Goal: Information Seeking & Learning: Learn about a topic

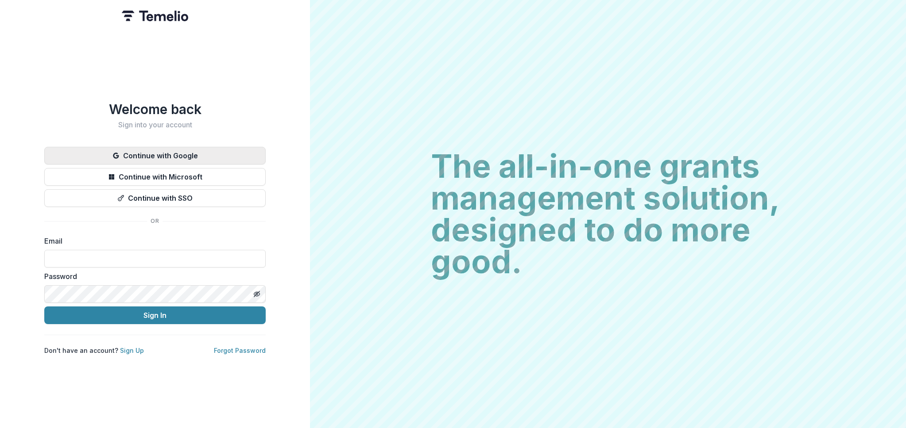
click at [170, 153] on button "Continue with Google" at bounding box center [154, 156] width 221 height 18
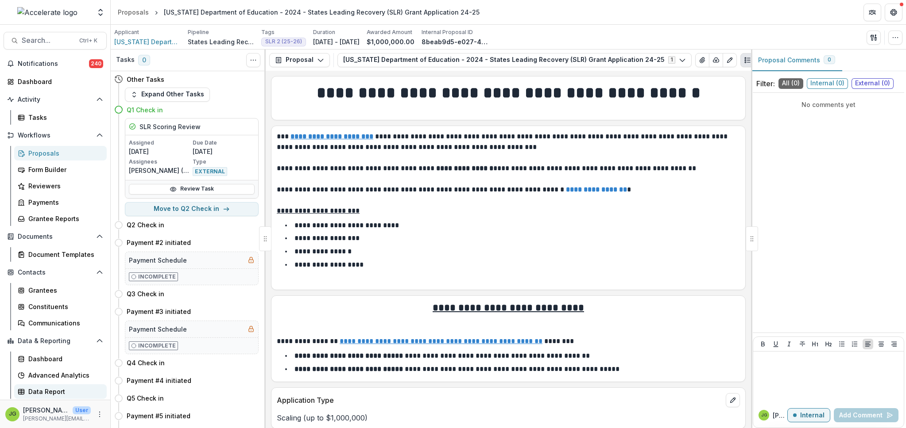
click at [51, 393] on div "Data Report" at bounding box center [63, 391] width 71 height 9
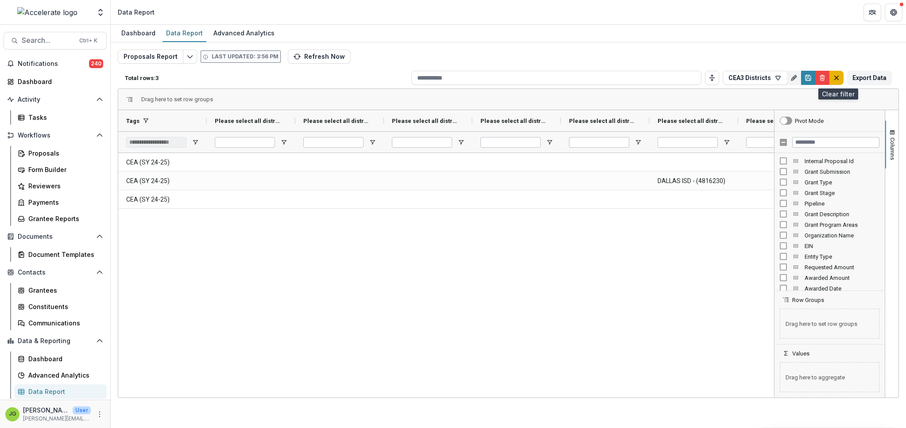
click at [836, 77] on line "default" at bounding box center [836, 78] width 4 height 4
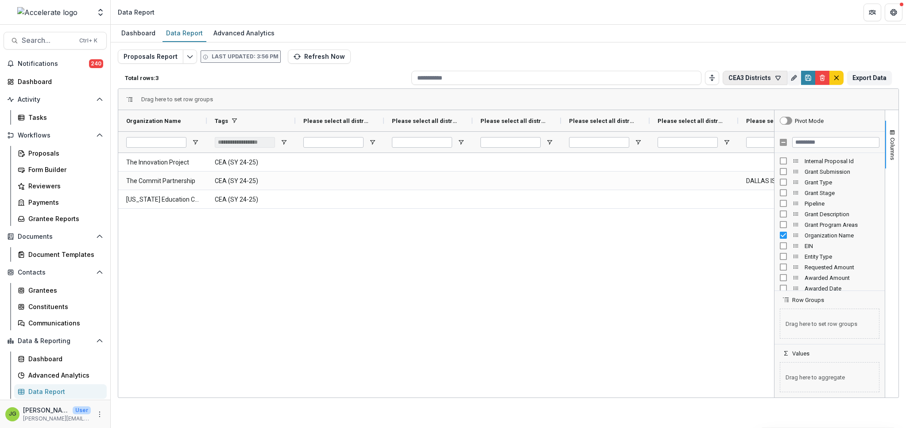
click at [779, 76] on icon "button" at bounding box center [777, 78] width 5 height 4
click at [778, 77] on icon "button" at bounding box center [777, 77] width 7 height 7
click at [825, 76] on icon "Delete" at bounding box center [821, 77] width 7 height 7
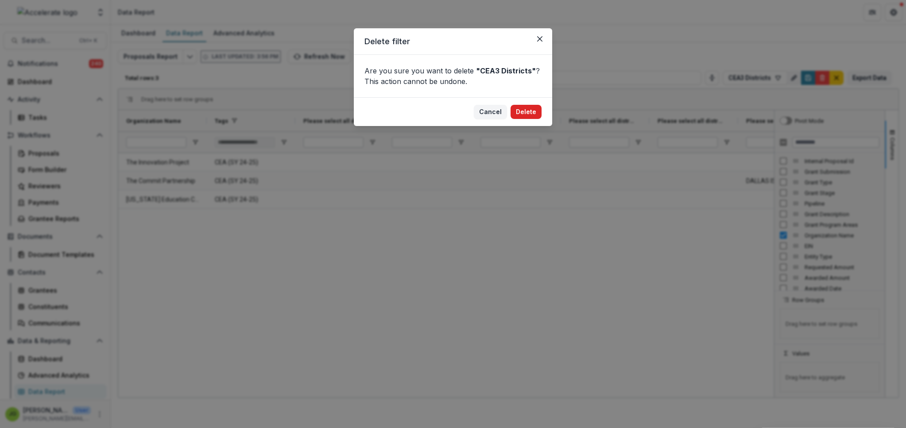
click at [531, 112] on button "Delete" at bounding box center [525, 112] width 31 height 14
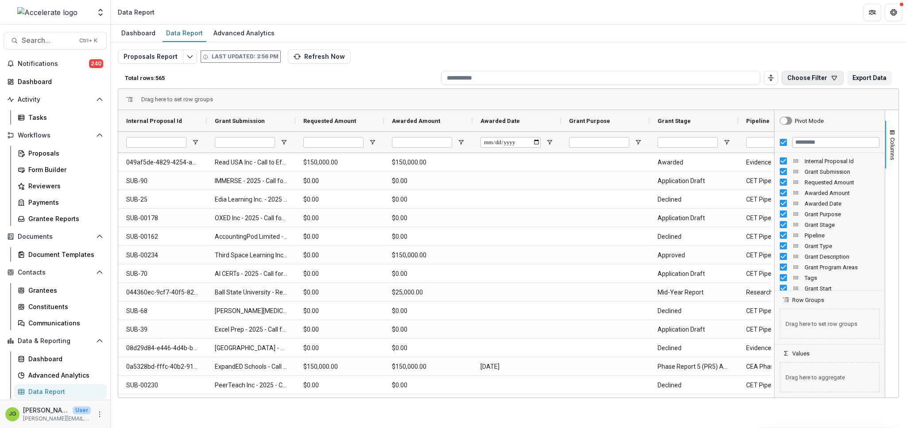
click at [834, 77] on icon "button" at bounding box center [833, 77] width 7 height 7
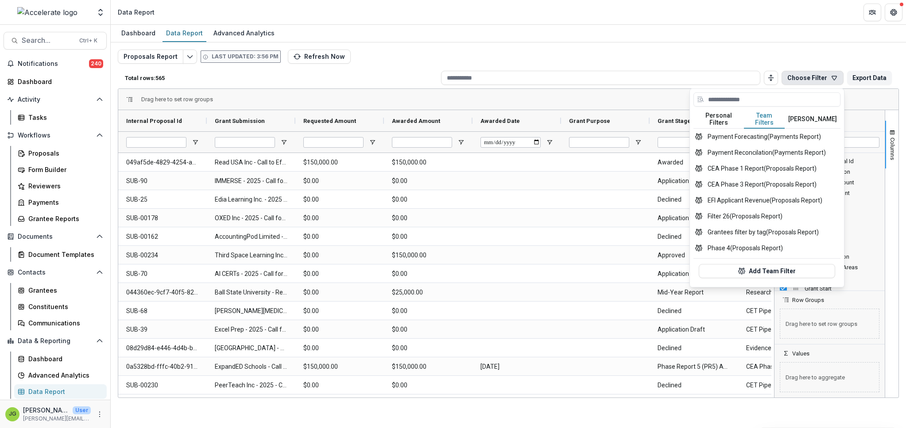
click at [759, 116] on button "Team Filters" at bounding box center [764, 119] width 41 height 19
click at [798, 115] on button "[PERSON_NAME]" at bounding box center [812, 119] width 56 height 19
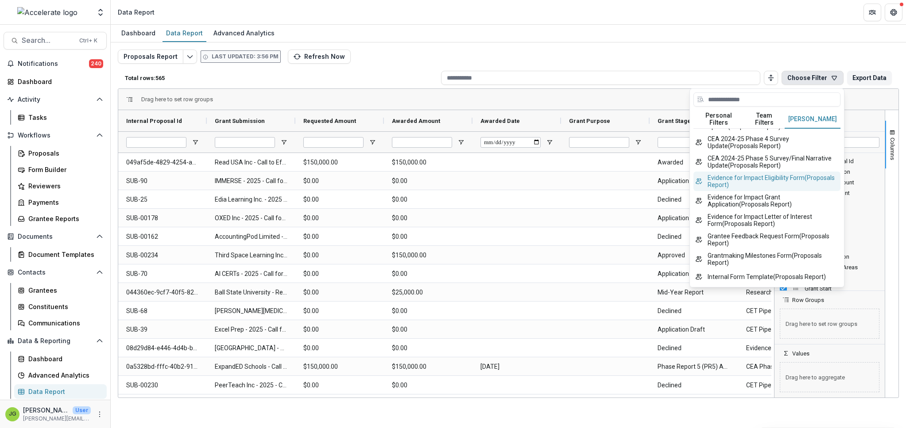
scroll to position [133, 0]
click at [765, 171] on button "CEA 2024-25 Phase 5 Survey/Final Narrative Update ( Proposals Report )" at bounding box center [766, 161] width 147 height 19
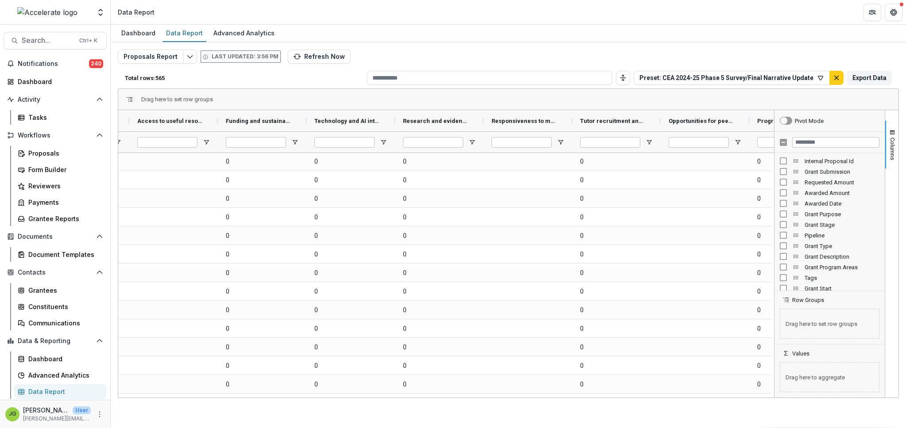
scroll to position [0, 0]
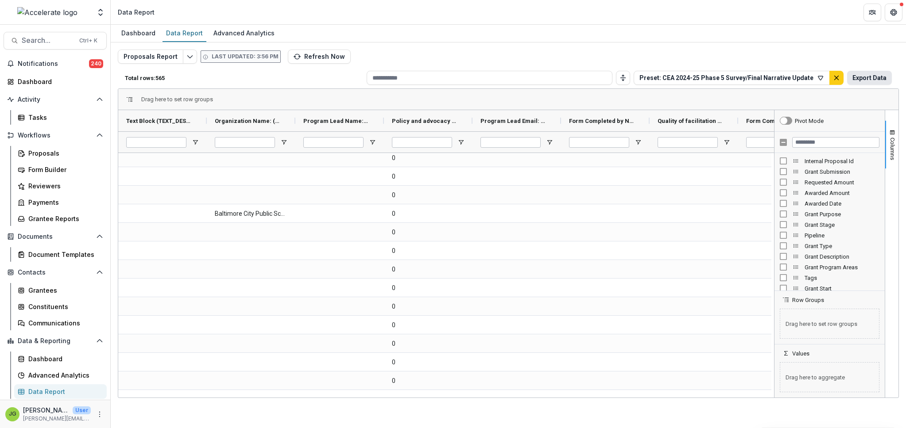
click at [870, 78] on button "Export Data" at bounding box center [869, 78] width 45 height 14
click at [837, 76] on icon "default" at bounding box center [835, 77] width 7 height 7
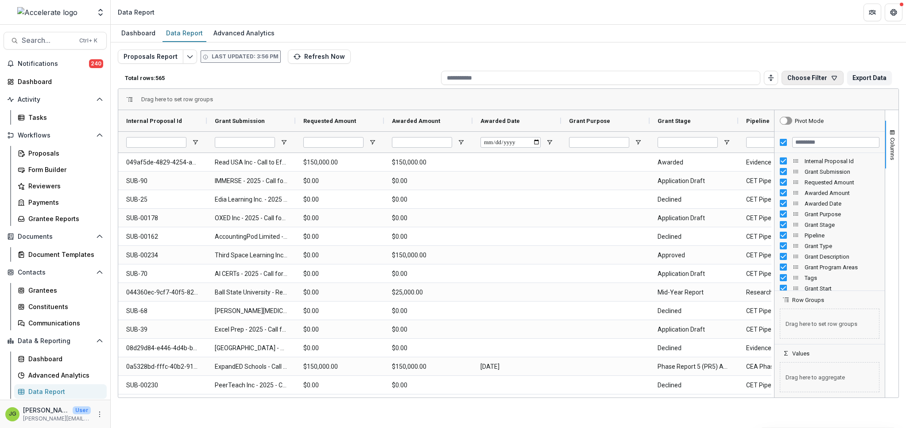
click at [829, 78] on button "Choose Filter" at bounding box center [812, 78] width 62 height 14
click at [92, 41] on button "Team Filters" at bounding box center [75, 33] width 32 height 15
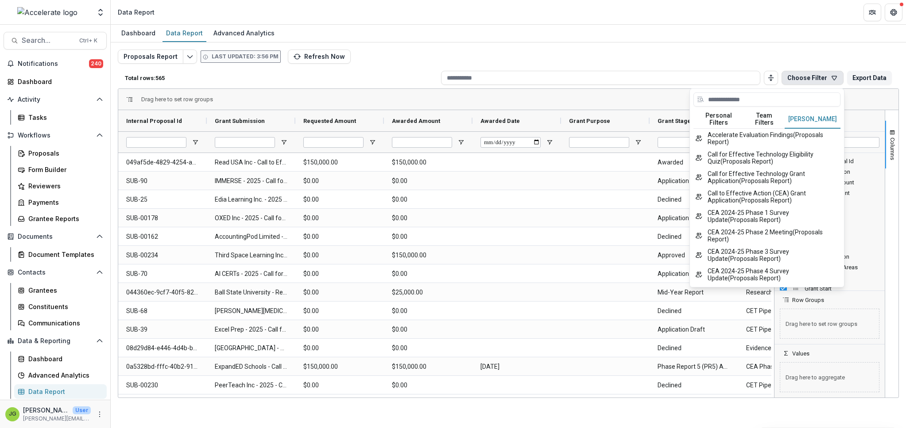
click at [798, 118] on button "[PERSON_NAME]" at bounding box center [812, 119] width 56 height 19
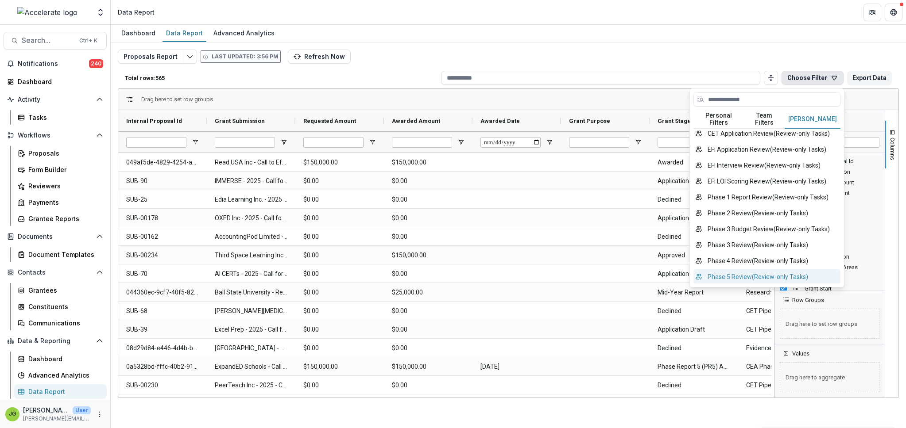
scroll to position [795, 0]
click at [759, 47] on div "Proposals Report Last updated: 3:56 PM Refresh Now Total rows: 565 Choose Filte…" at bounding box center [508, 209] width 795 height 335
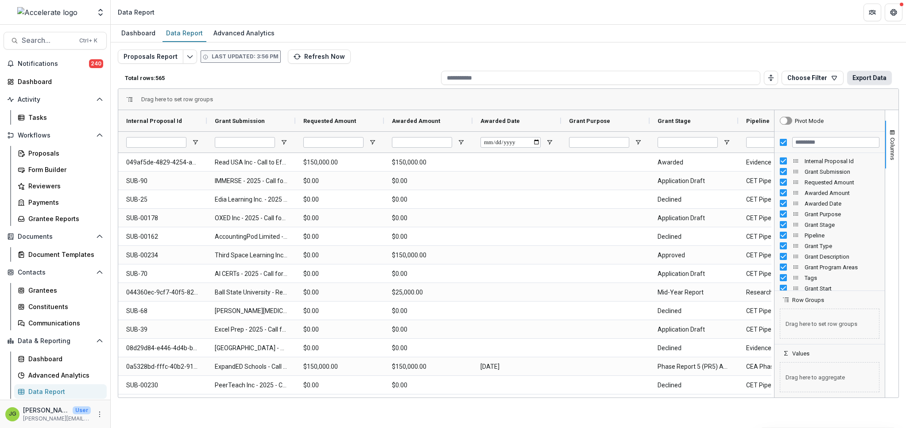
click at [871, 75] on button "Export Data" at bounding box center [869, 78] width 45 height 14
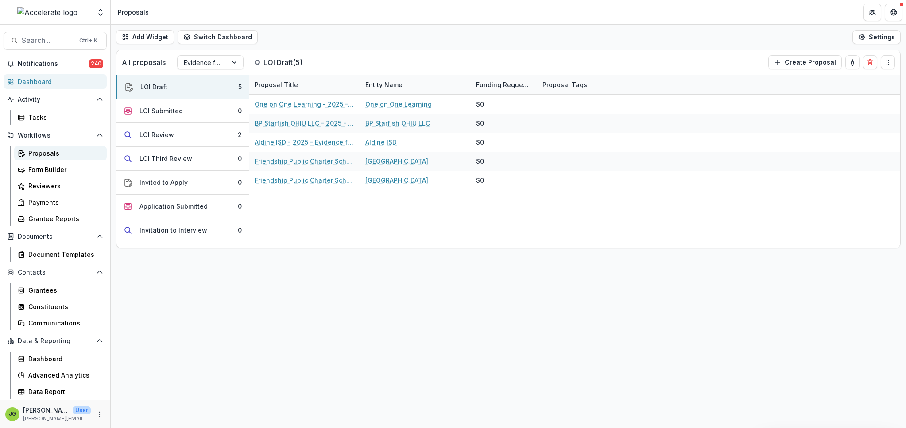
click at [51, 151] on div "Proposals" at bounding box center [63, 153] width 71 height 9
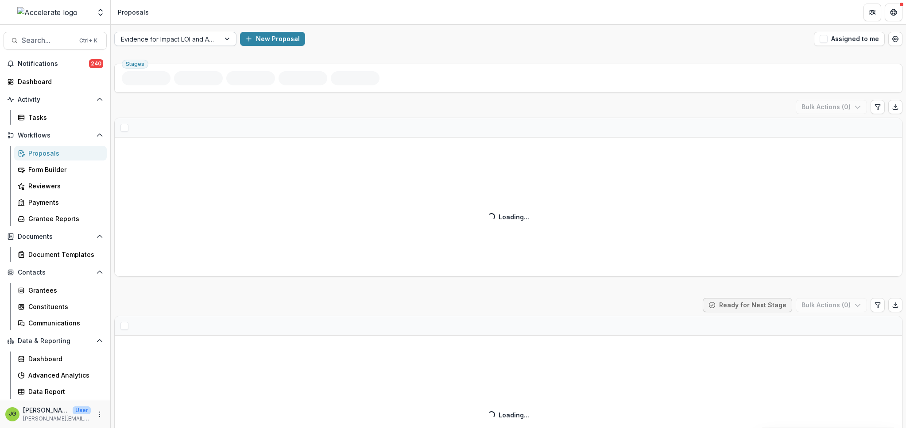
click at [169, 34] on div at bounding box center [167, 39] width 93 height 11
click at [166, 42] on div at bounding box center [167, 39] width 93 height 11
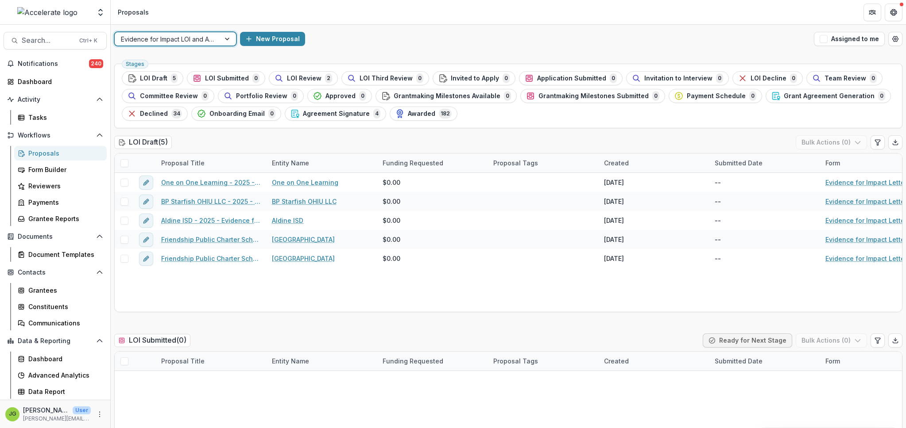
click at [219, 37] on div "Evidence for Impact LOI and Application" at bounding box center [167, 39] width 105 height 13
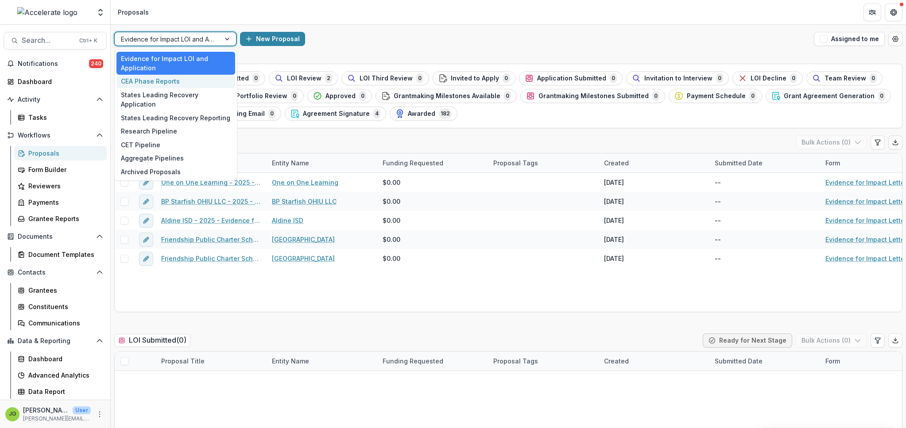
click at [155, 84] on div "CEA Phase Reports" at bounding box center [175, 82] width 119 height 14
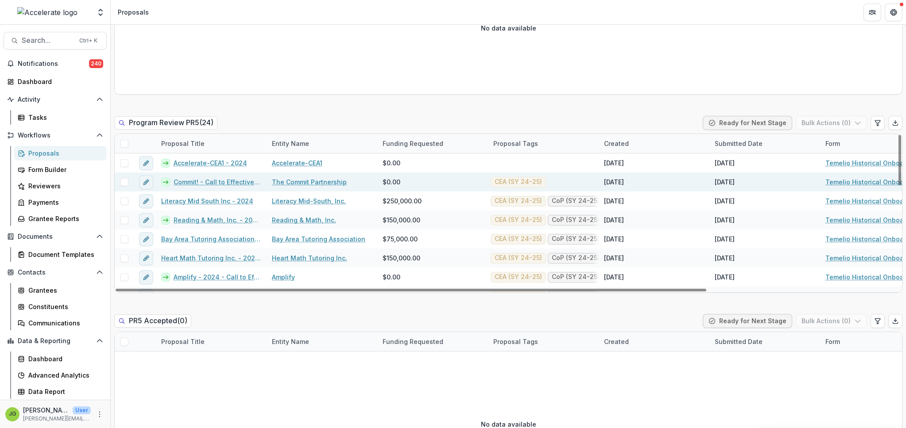
click at [212, 185] on link "Commit! - Call to Effective Action - 1" at bounding box center [217, 181] width 88 height 9
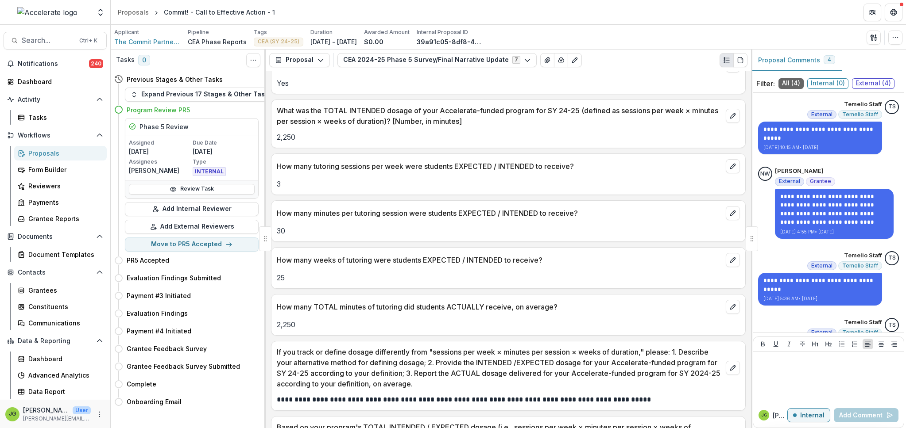
scroll to position [1295, 0]
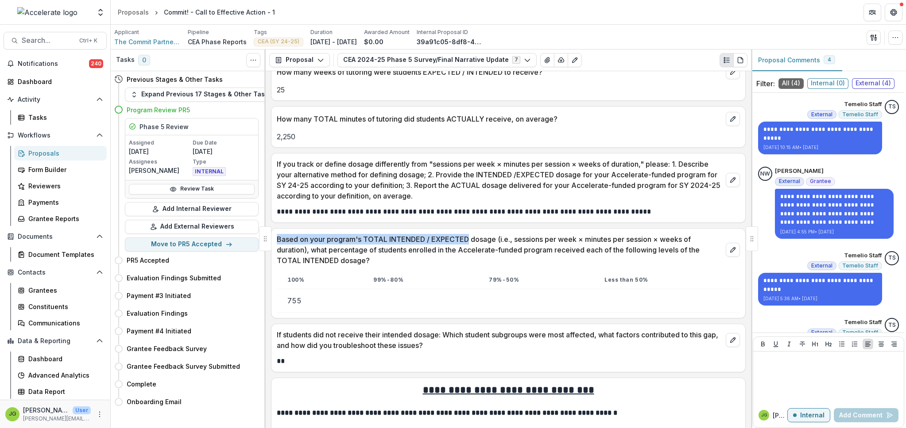
drag, startPoint x: 467, startPoint y: 237, endPoint x: 276, endPoint y: 241, distance: 191.2
click at [276, 241] on div "Based on your program's TOTAL INTENDED / EXPECTED dosage (i.e., sessions per we…" at bounding box center [508, 247] width 474 height 37
click at [372, 260] on p "Based on your program's TOTAL INTENDED / EXPECTED dosage (i.e., sessions per we…" at bounding box center [499, 250] width 445 height 32
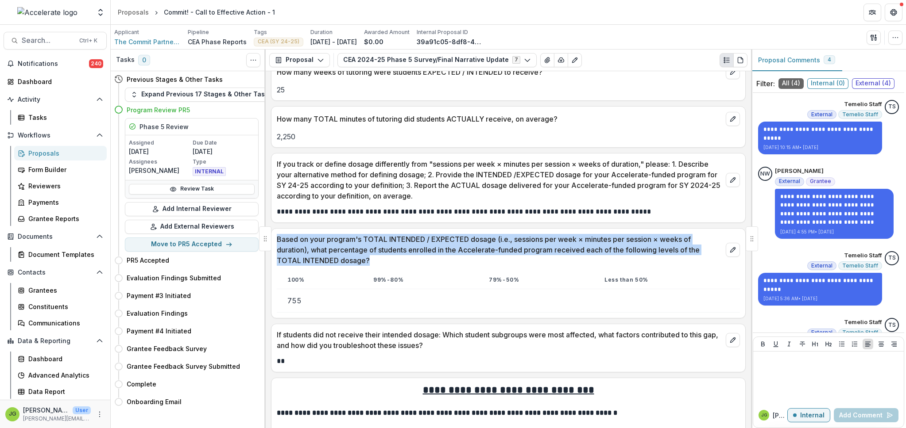
drag, startPoint x: 372, startPoint y: 260, endPoint x: 284, endPoint y: 239, distance: 90.4
click at [284, 239] on p "Based on your program's TOTAL INTENDED / EXPECTED dosage (i.e., sessions per we…" at bounding box center [499, 250] width 445 height 32
copy div "Based on your program's TOTAL INTENDED / EXPECTED dosage (i.e., sessions per we…"
click at [417, 245] on p "Based on your program's TOTAL INTENDED / EXPECTED dosage (i.e., sessions per we…" at bounding box center [499, 250] width 445 height 32
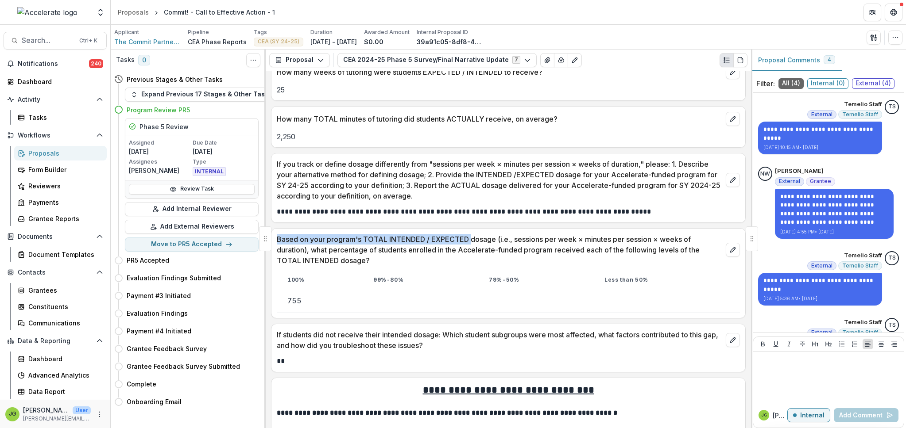
drag, startPoint x: 470, startPoint y: 239, endPoint x: 275, endPoint y: 236, distance: 194.8
click at [275, 236] on div "Based on your program's TOTAL INTENDED / EXPECTED dosage (i.e., sessions per we…" at bounding box center [508, 247] width 474 height 37
click at [325, 246] on p "Based on your program's TOTAL INTENDED / EXPECTED dosage (i.e., sessions per we…" at bounding box center [499, 250] width 445 height 32
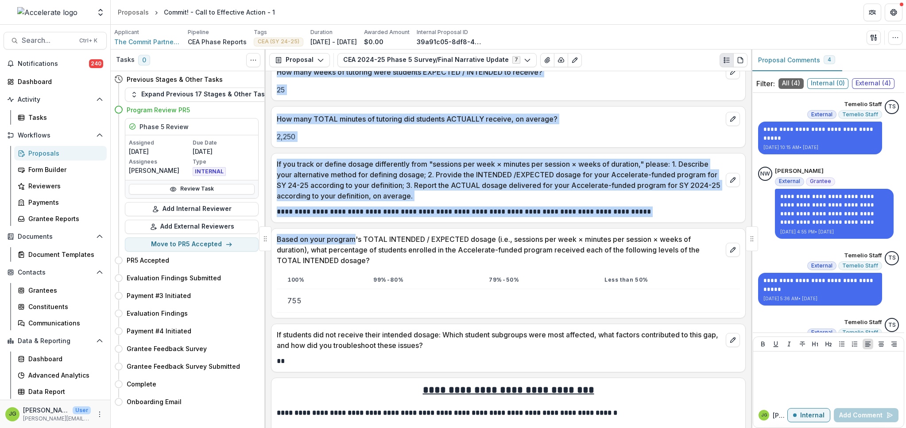
drag, startPoint x: 355, startPoint y: 240, endPoint x: 270, endPoint y: 242, distance: 84.1
click at [270, 242] on div "Tasks 0 Show Cancelled Tasks Previous Stages & Other Tasks Expand Previous 17 S…" at bounding box center [508, 239] width 795 height 379
click at [342, 243] on p "Based on your program's TOTAL INTENDED / EXPECTED dosage (i.e., sessions per we…" at bounding box center [499, 250] width 445 height 32
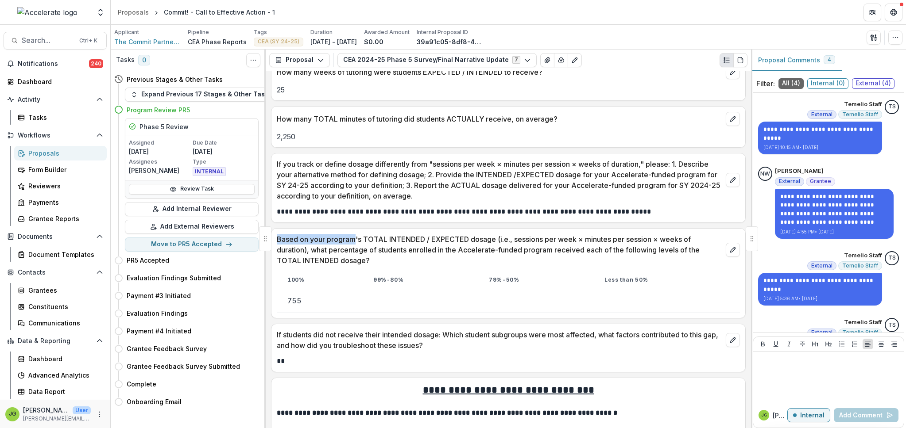
drag, startPoint x: 355, startPoint y: 241, endPoint x: 275, endPoint y: 239, distance: 80.1
click at [275, 239] on div "Based on your program's TOTAL INTENDED / EXPECTED dosage (i.e., sessions per we…" at bounding box center [508, 247] width 474 height 37
copy p "Based on your program"
